Goal: Navigation & Orientation: Go to known website

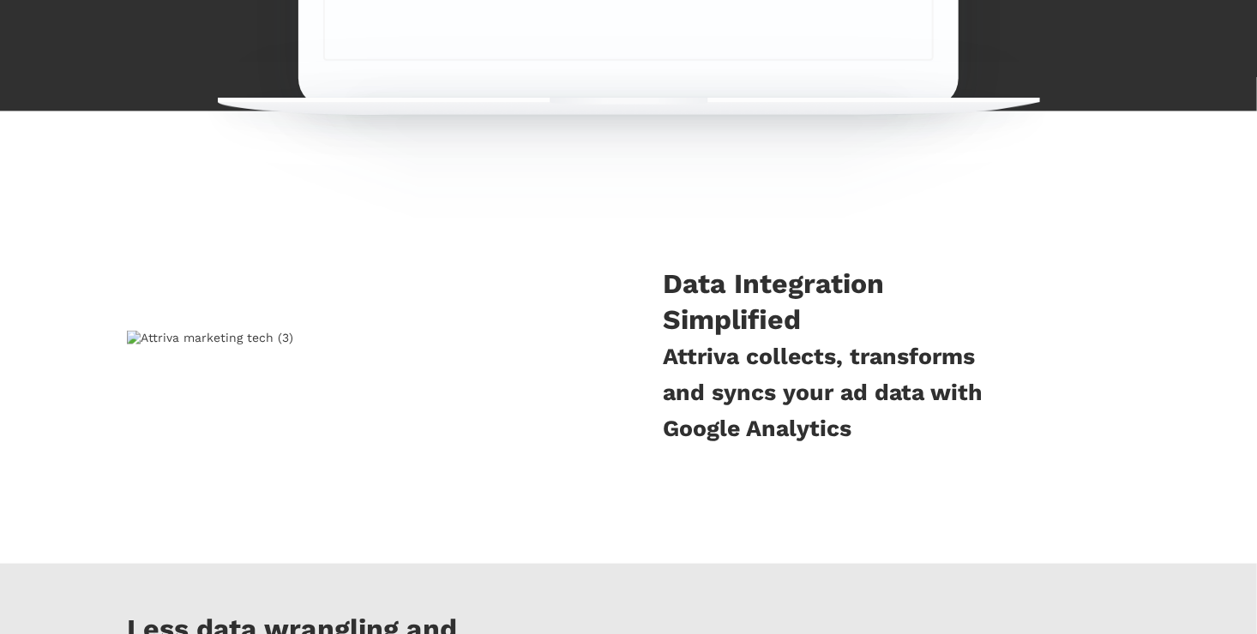
scroll to position [1115, 0]
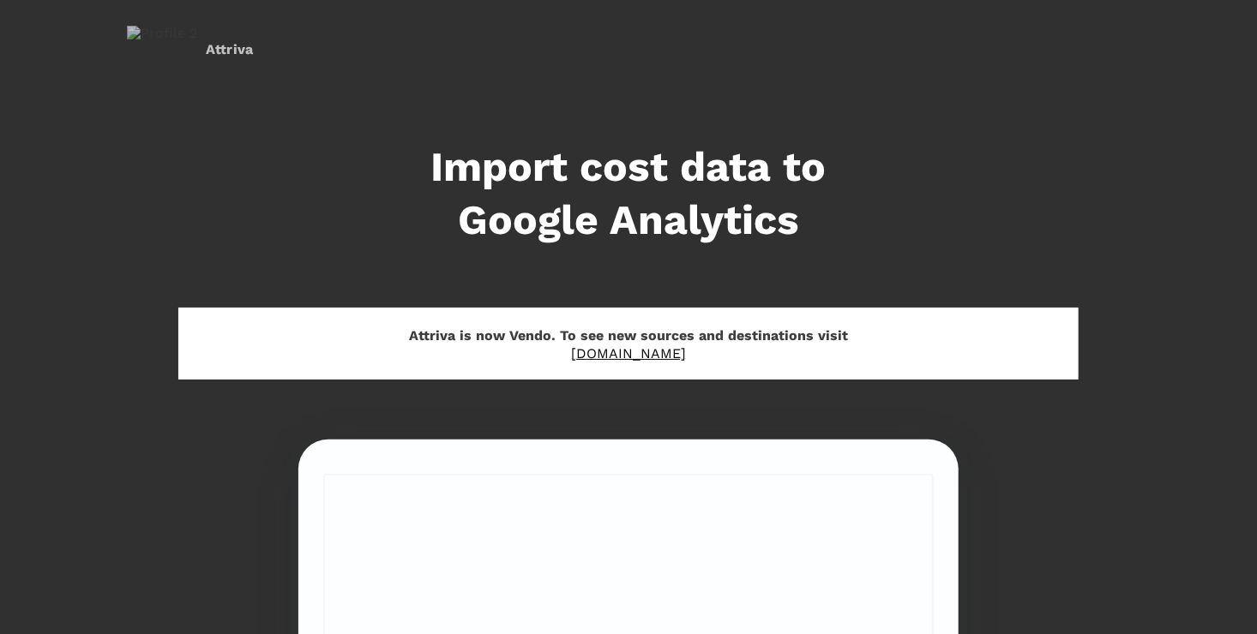
click at [216, 48] on h3 "Attriva" at bounding box center [240, 50] width 69 height 18
click at [217, 51] on h3 "Attriva" at bounding box center [240, 50] width 69 height 18
click at [652, 354] on link "[DOMAIN_NAME]" at bounding box center [628, 354] width 115 height 16
